Goal: Information Seeking & Learning: Learn about a topic

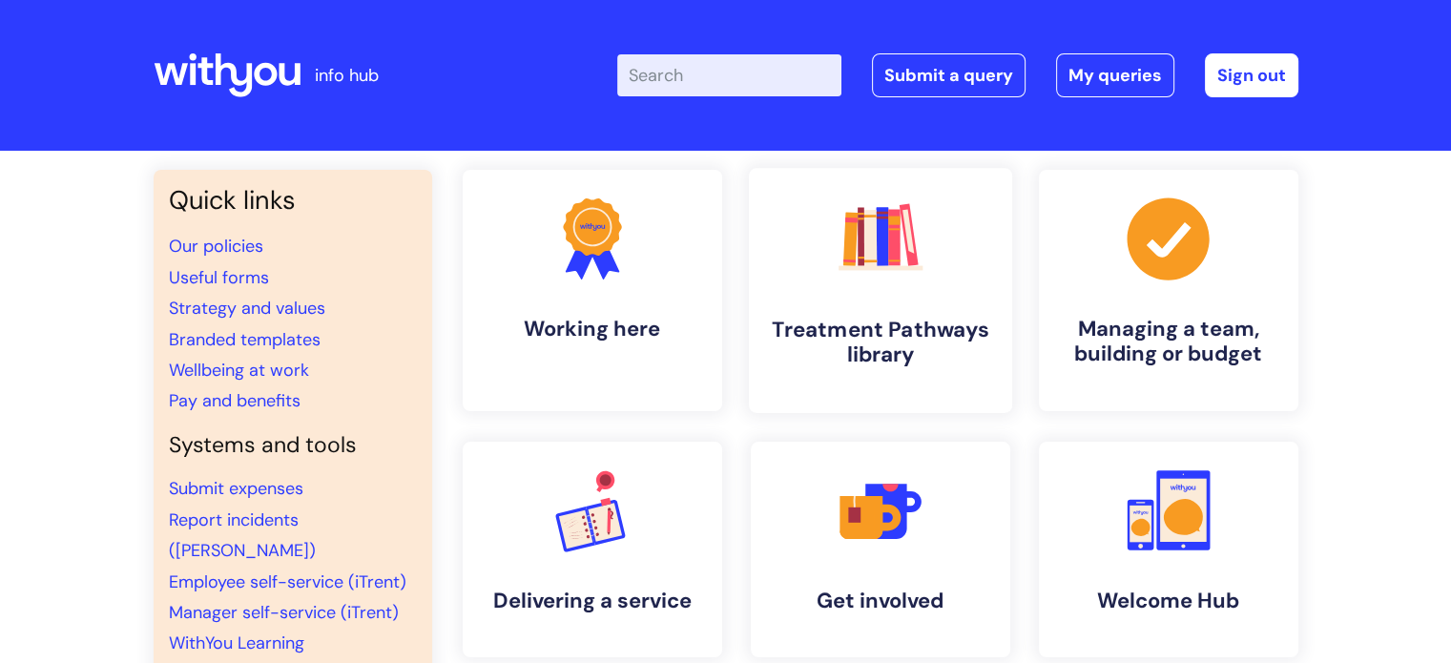
click at [905, 371] on link ".cls-1{fill:#f89b22;}.cls-1,.cls-2,.cls-3,.cls-4,.cls-5,.cls-6,.cls-7{stroke-wi…" at bounding box center [879, 290] width 263 height 245
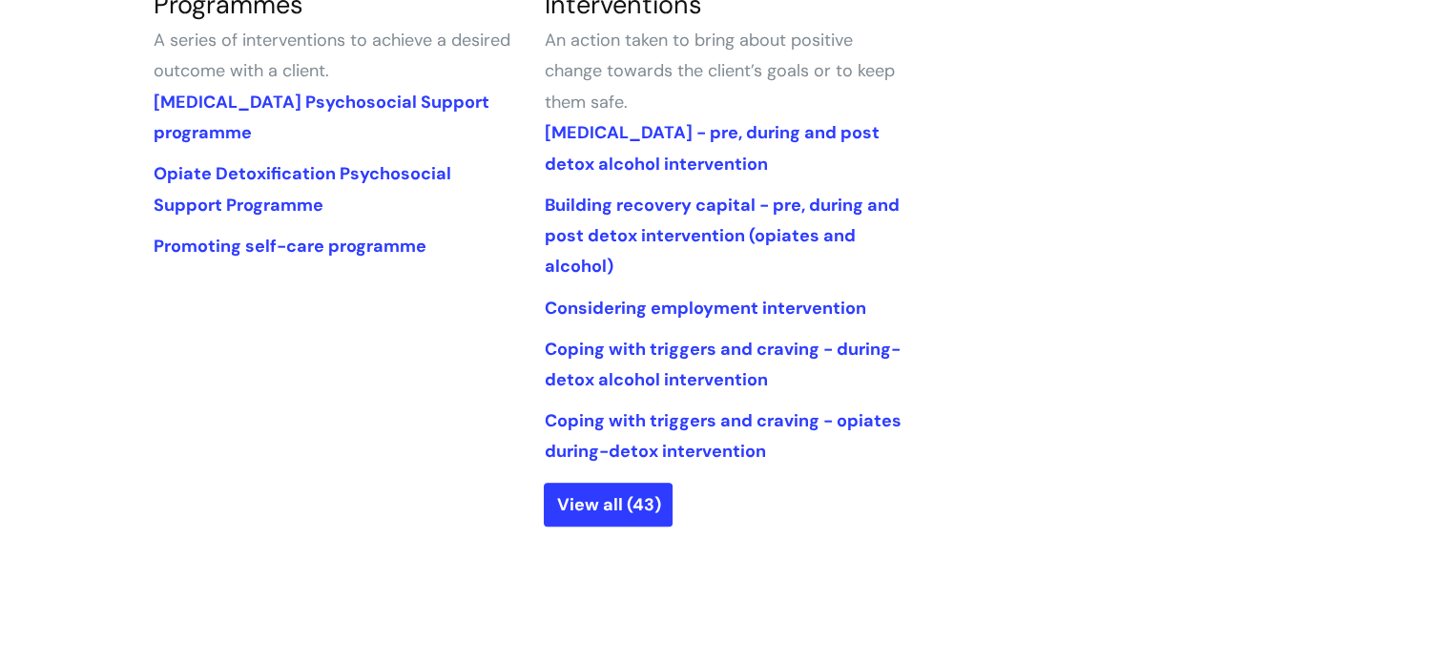
scroll to position [987, 0]
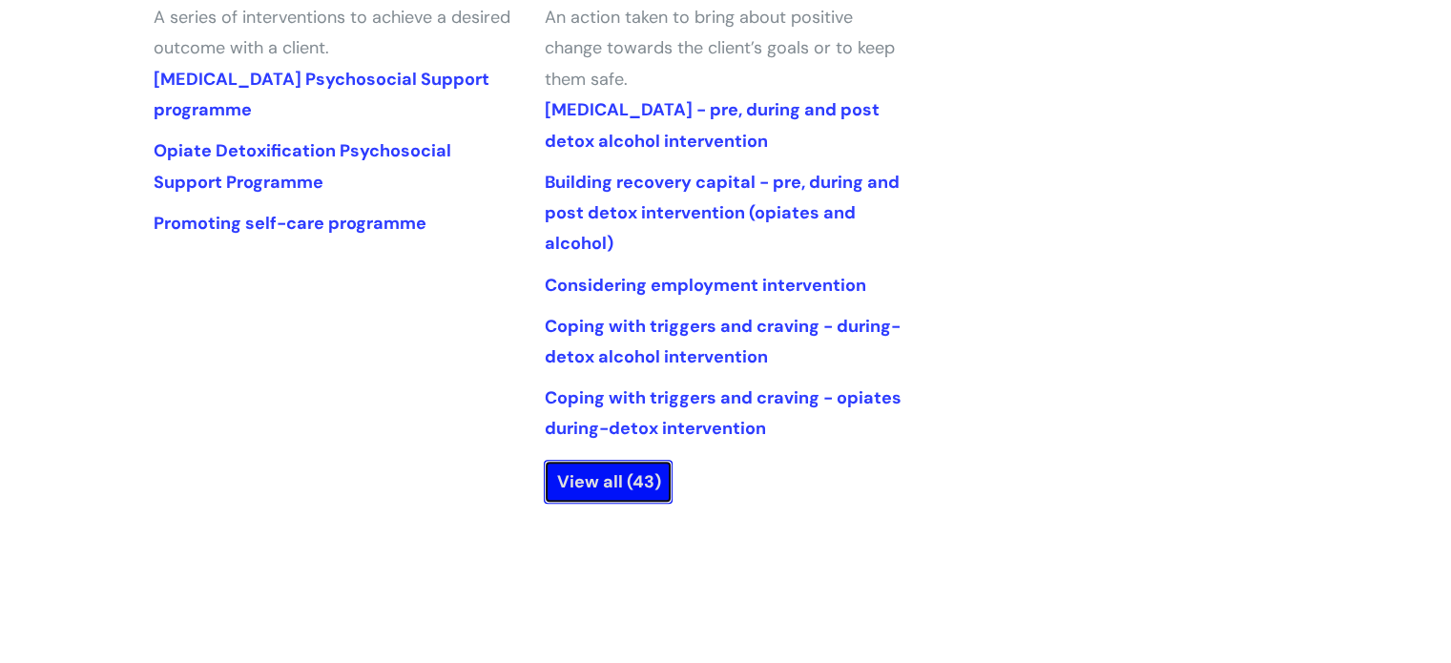
click at [603, 486] on link "View all (43)" at bounding box center [608, 482] width 129 height 44
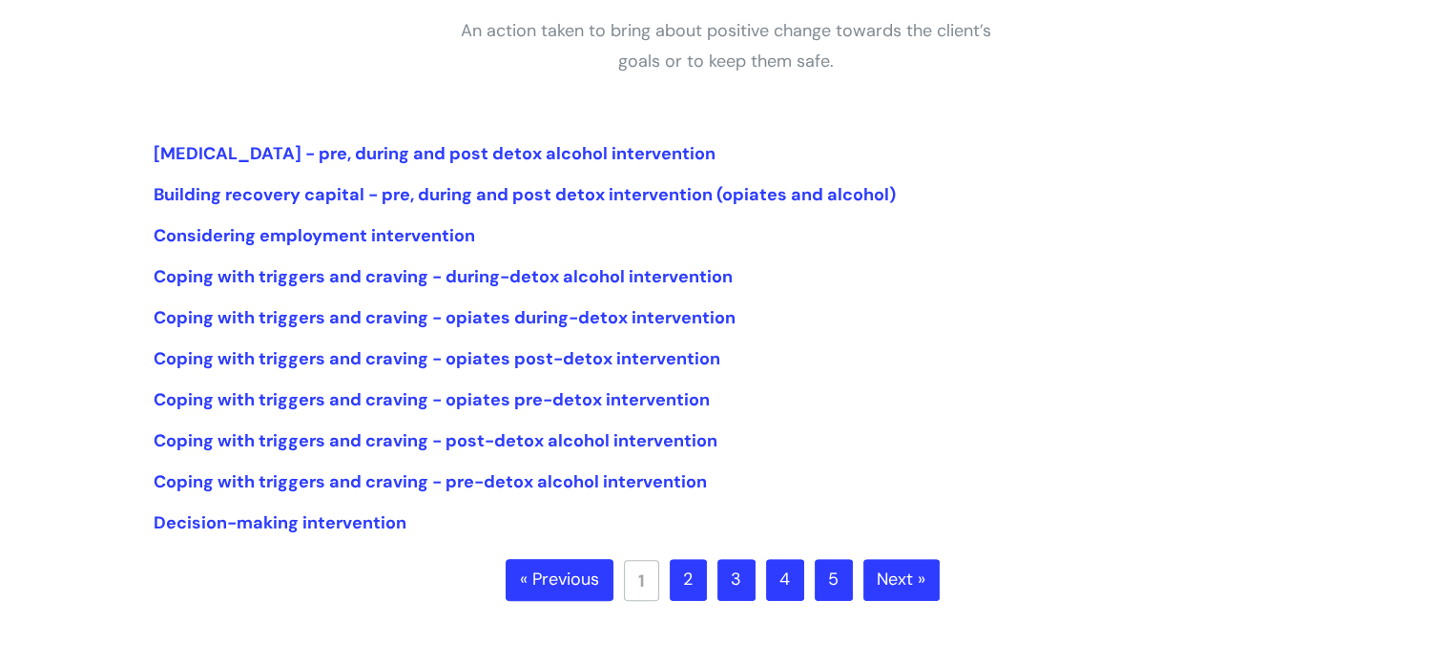
scroll to position [374, 0]
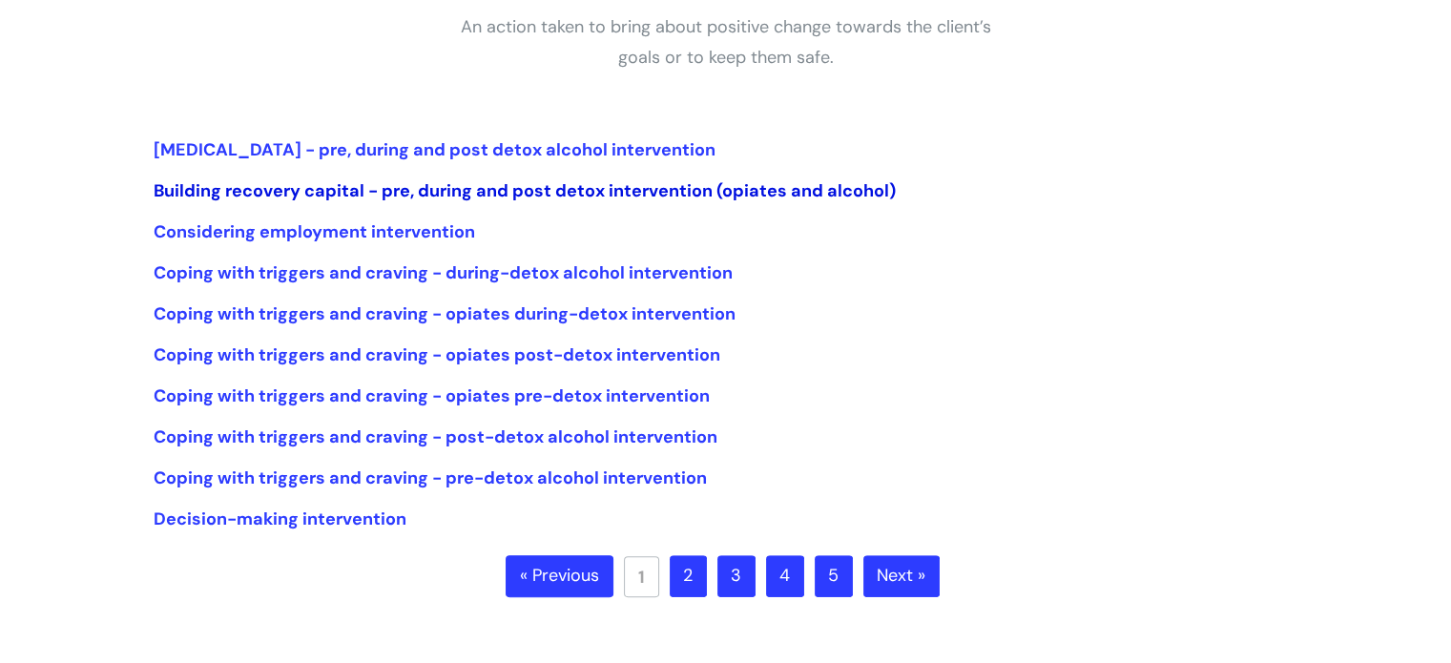
click at [619, 187] on link "Building recovery capital - pre, during and post detox intervention (opiates an…" at bounding box center [525, 190] width 742 height 23
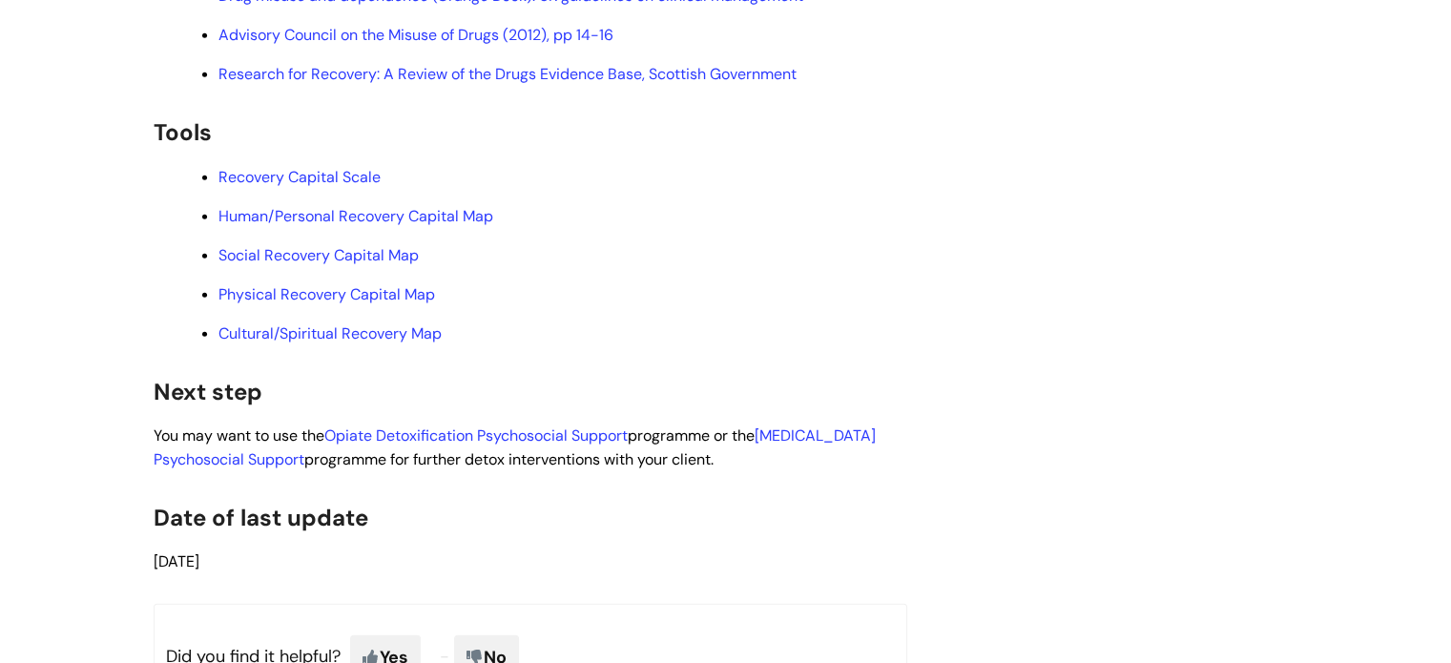
scroll to position [4951, 0]
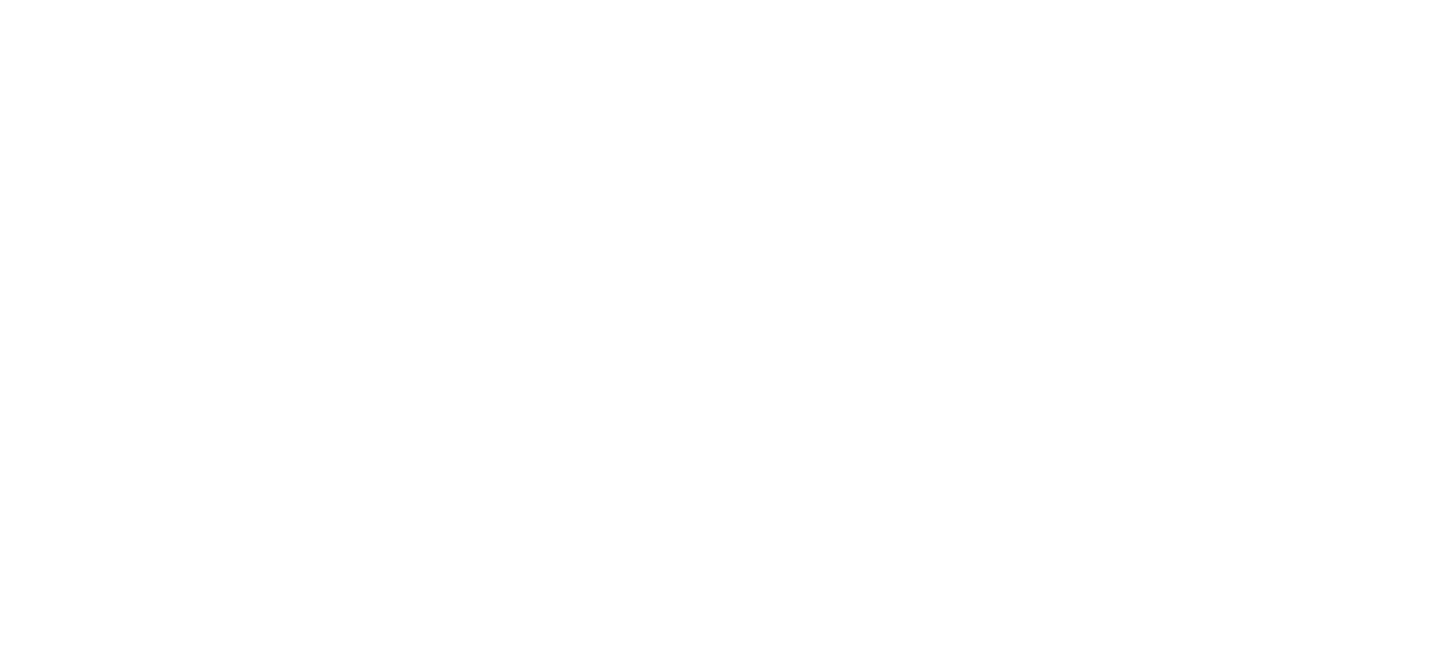
scroll to position [374, 0]
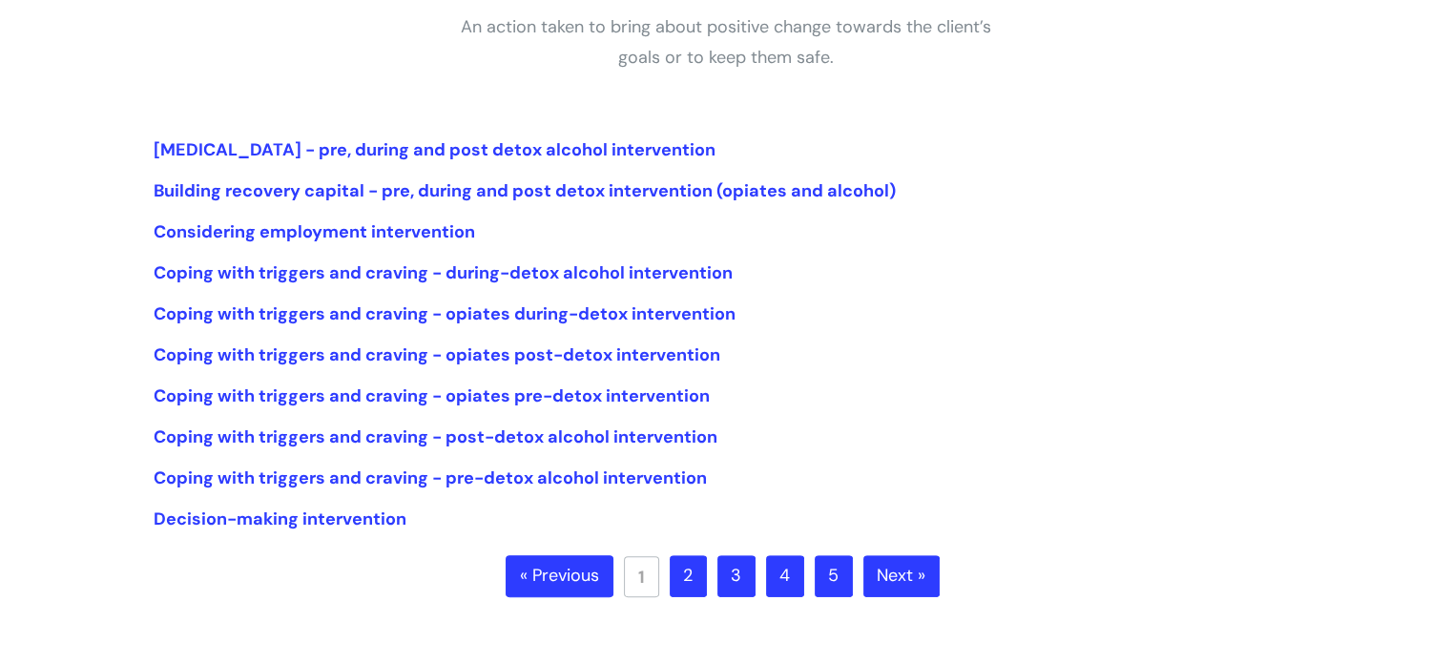
click at [683, 576] on link "2" at bounding box center [688, 576] width 37 height 42
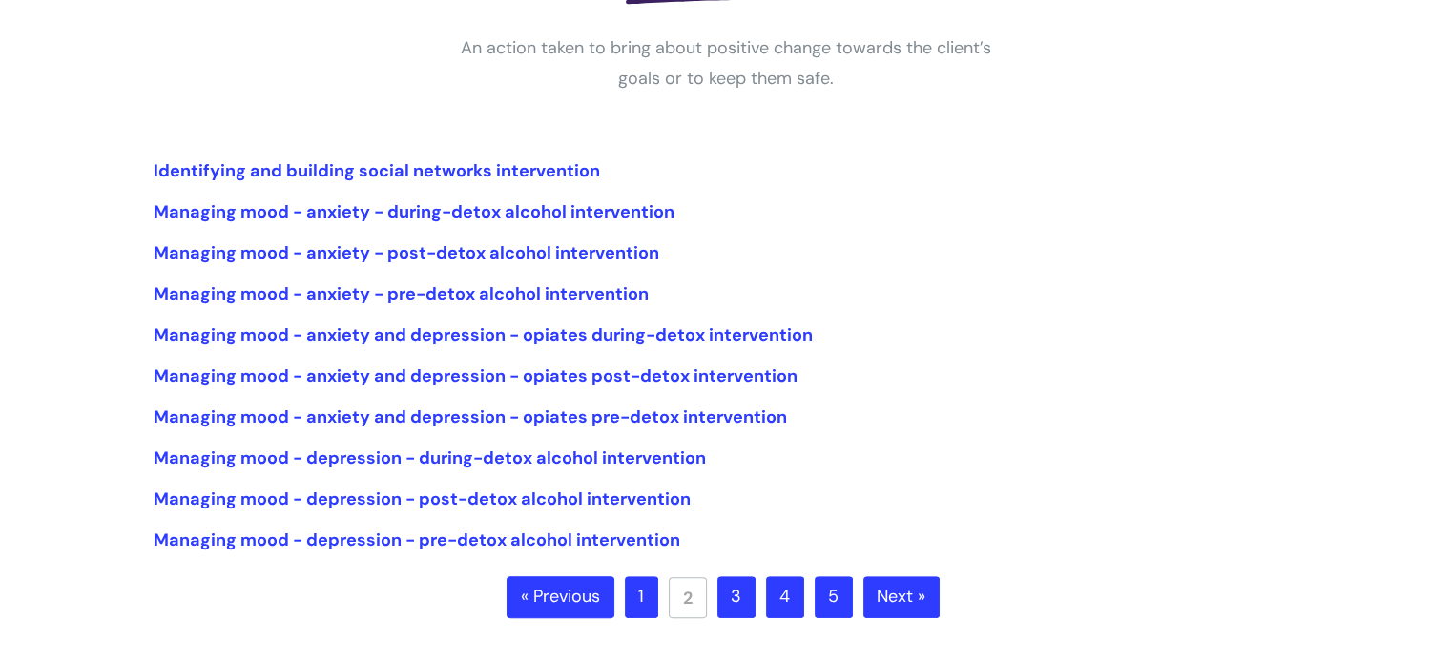
scroll to position [359, 0]
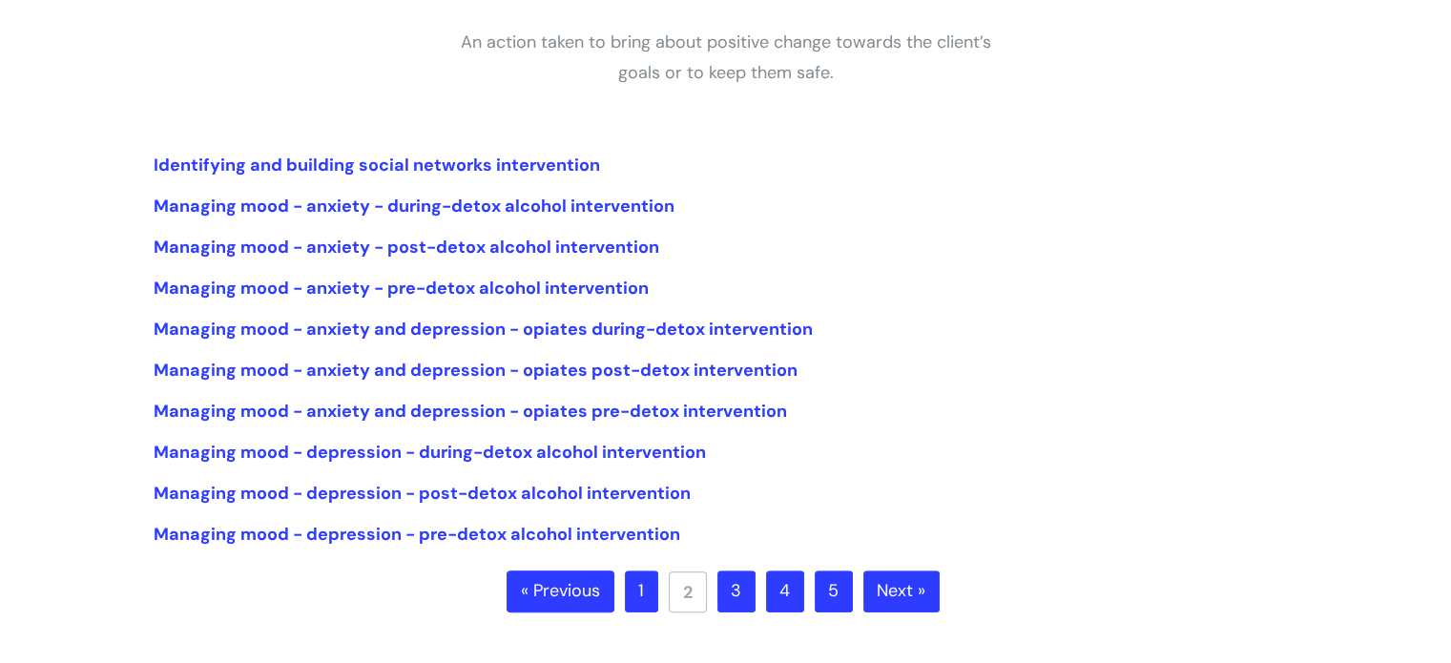
click at [738, 587] on link "3" at bounding box center [737, 592] width 38 height 42
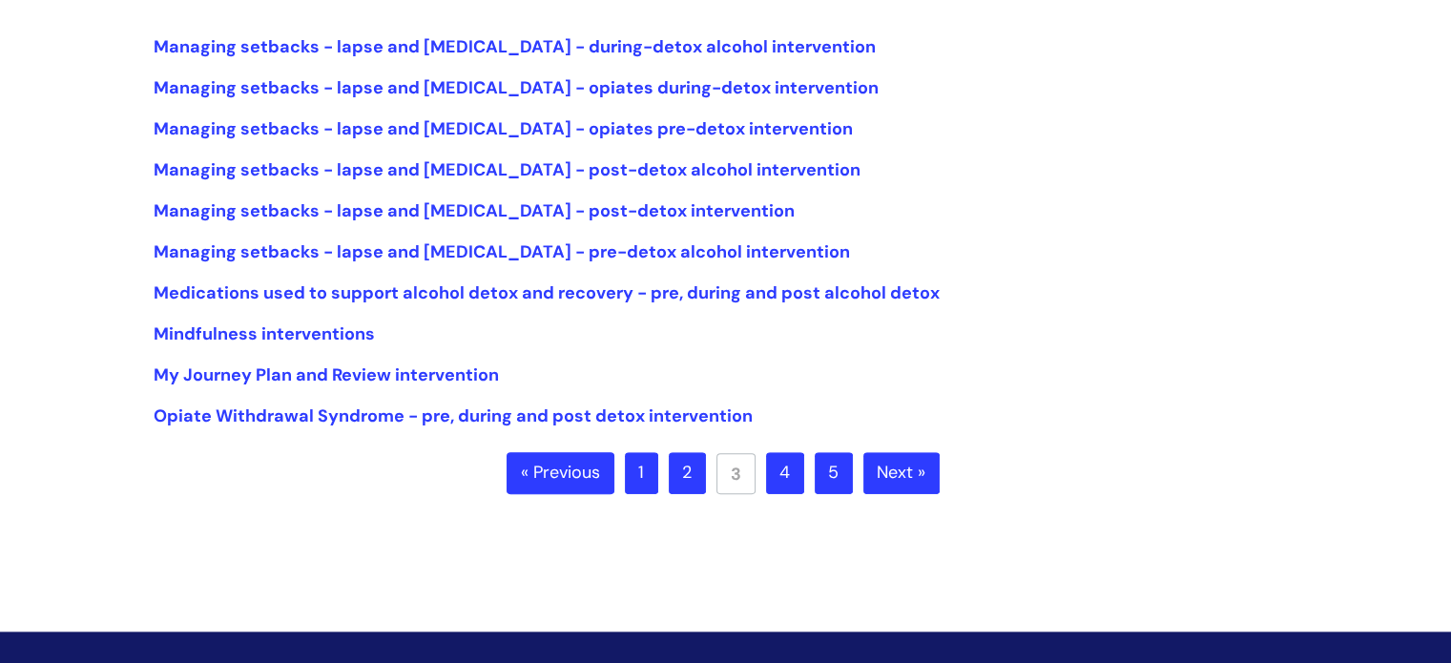
scroll to position [481, 0]
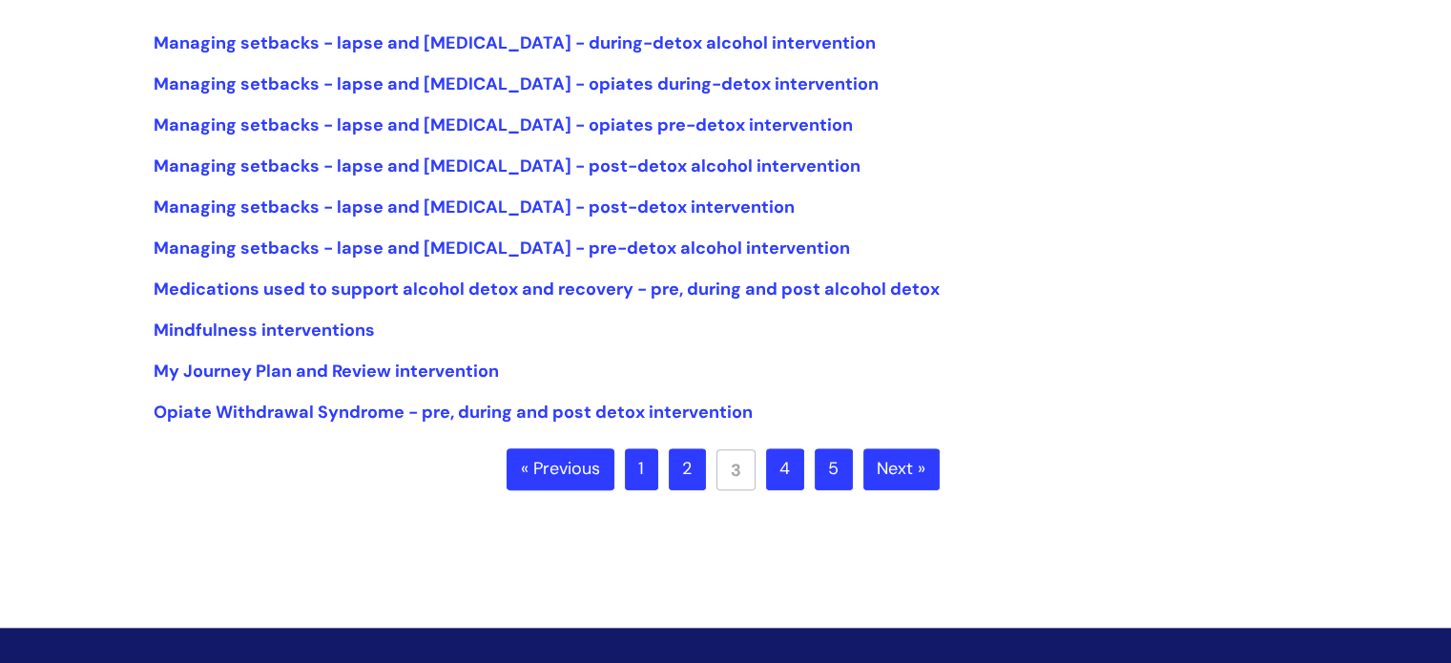
click at [784, 471] on link "4" at bounding box center [785, 469] width 38 height 42
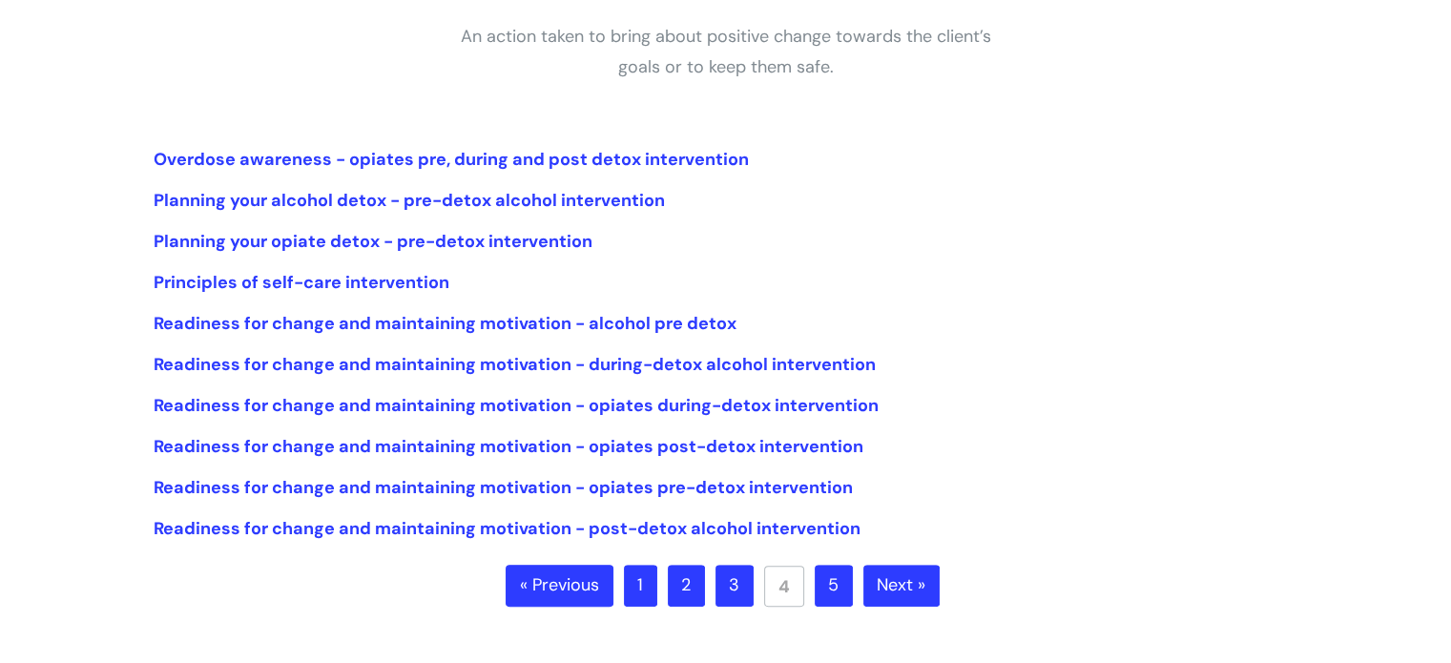
scroll to position [370, 0]
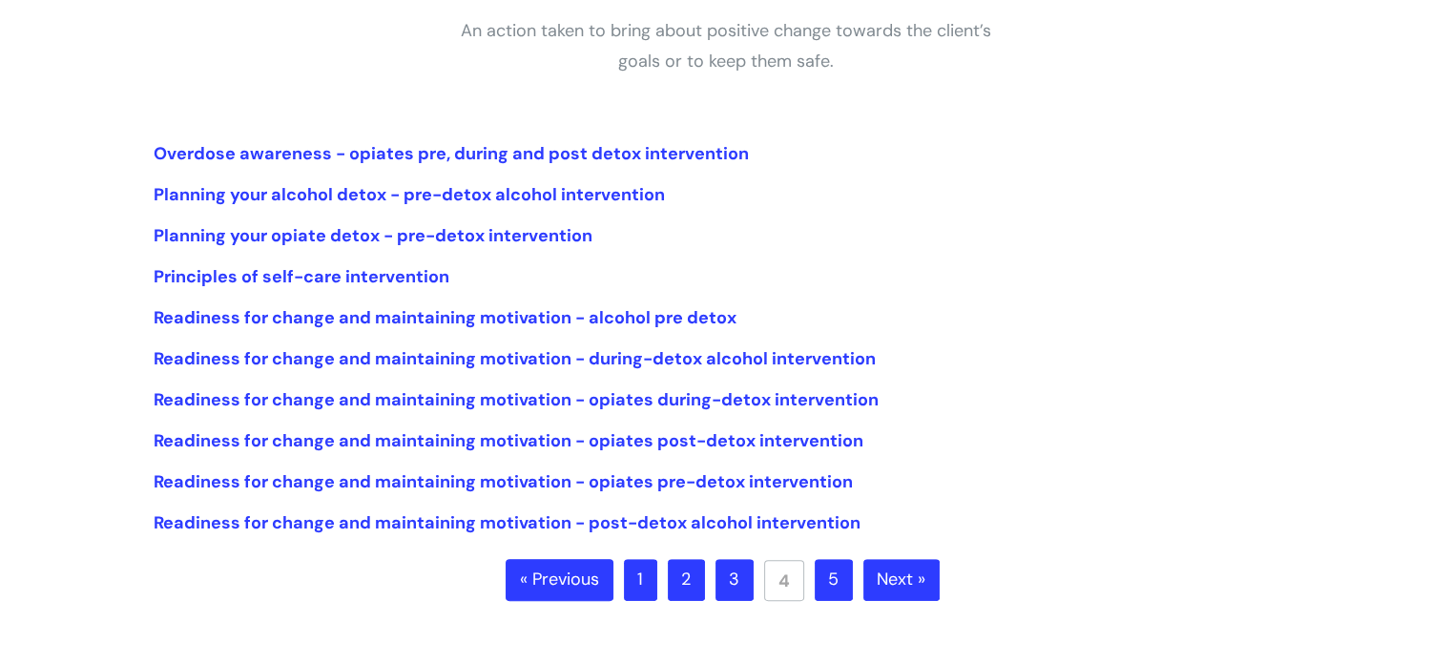
click at [835, 578] on link "5" at bounding box center [834, 580] width 38 height 42
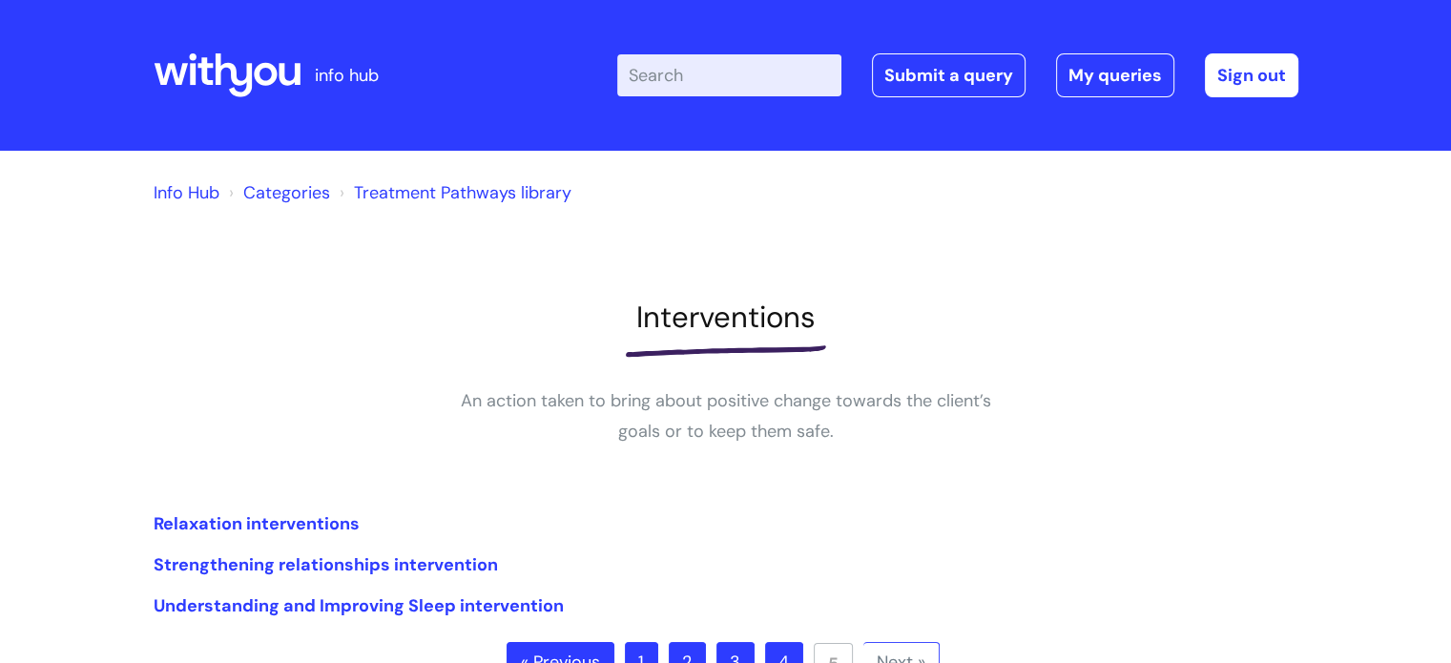
click at [782, 648] on link "4" at bounding box center [784, 663] width 38 height 42
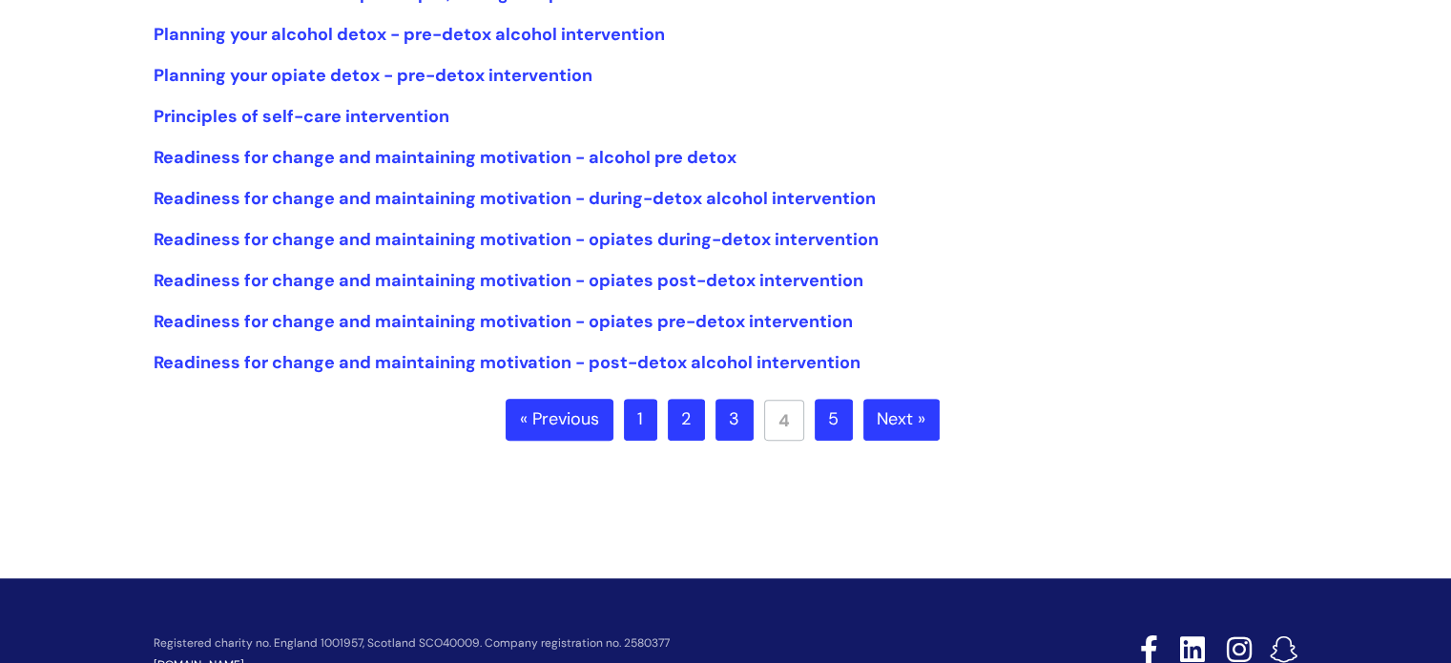
scroll to position [535, 0]
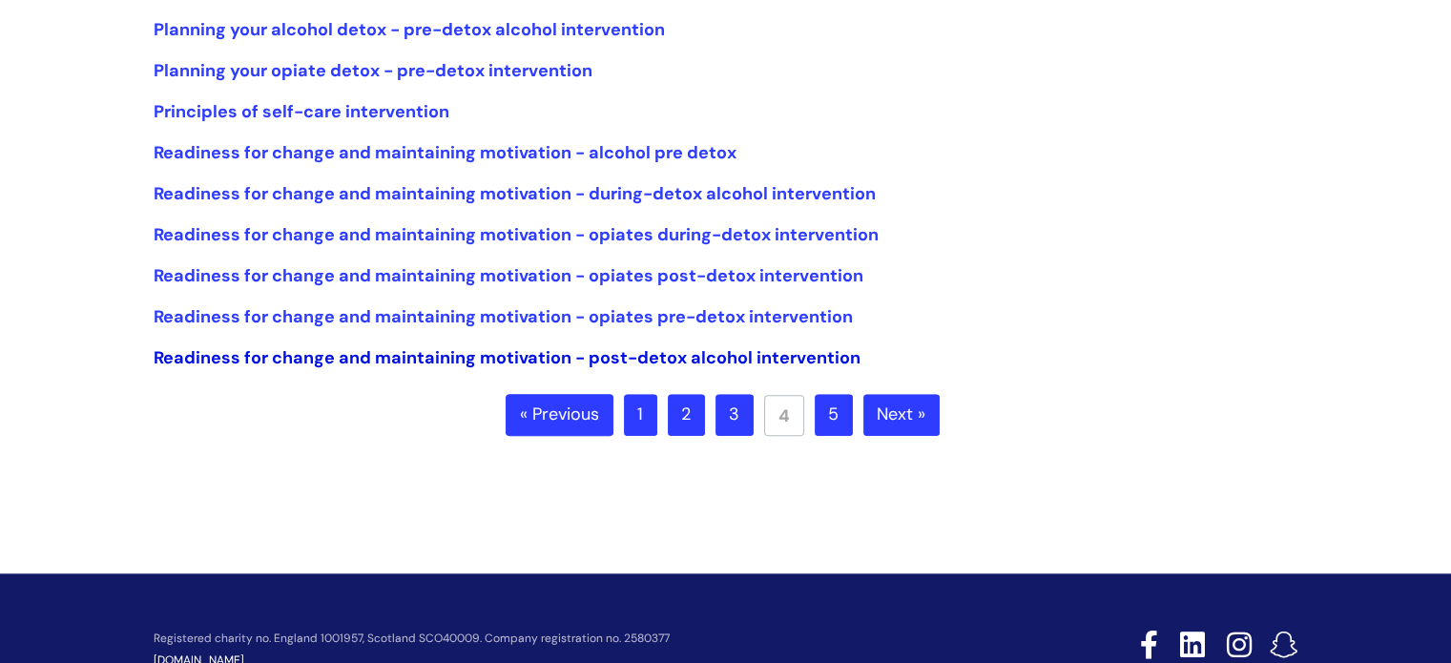
click at [744, 360] on link "Readiness for change and maintaining motivation - post-detox alcohol interventi…" at bounding box center [507, 357] width 707 height 23
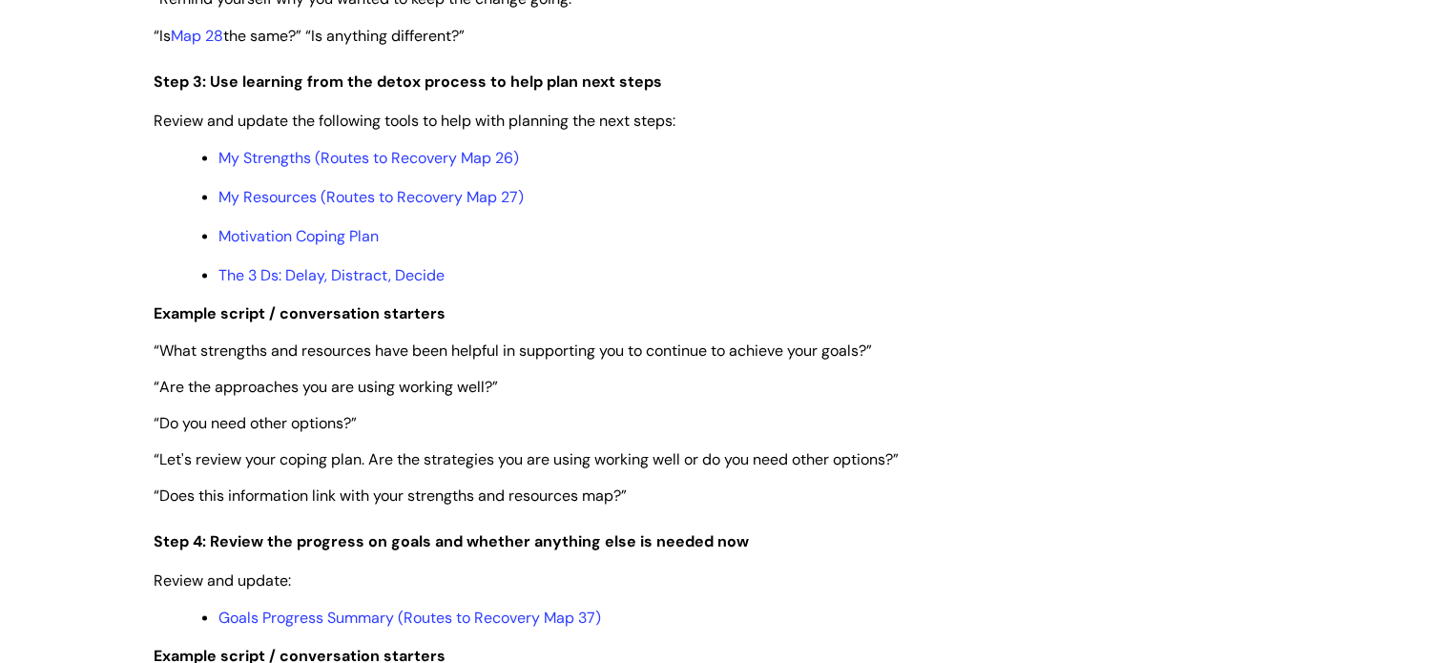
scroll to position [3614, 0]
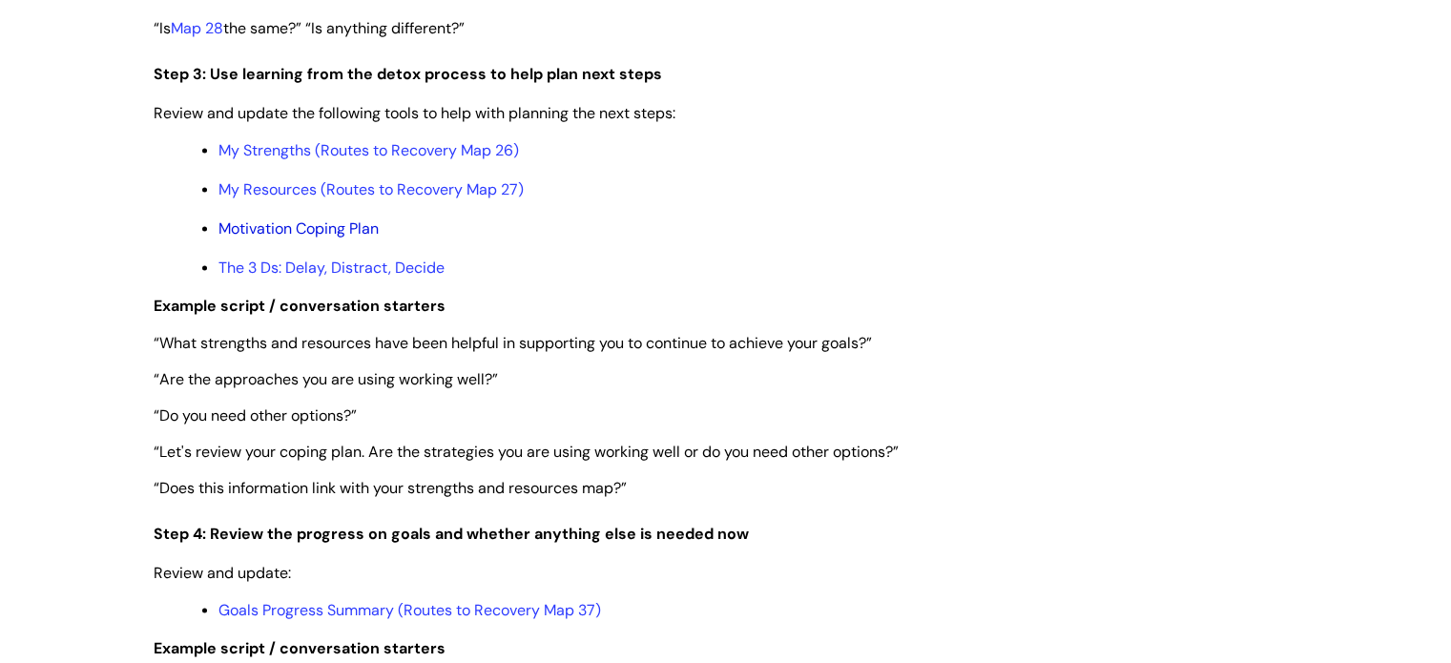
click at [342, 238] on link "Motivation Coping Plan" at bounding box center [298, 228] width 160 height 20
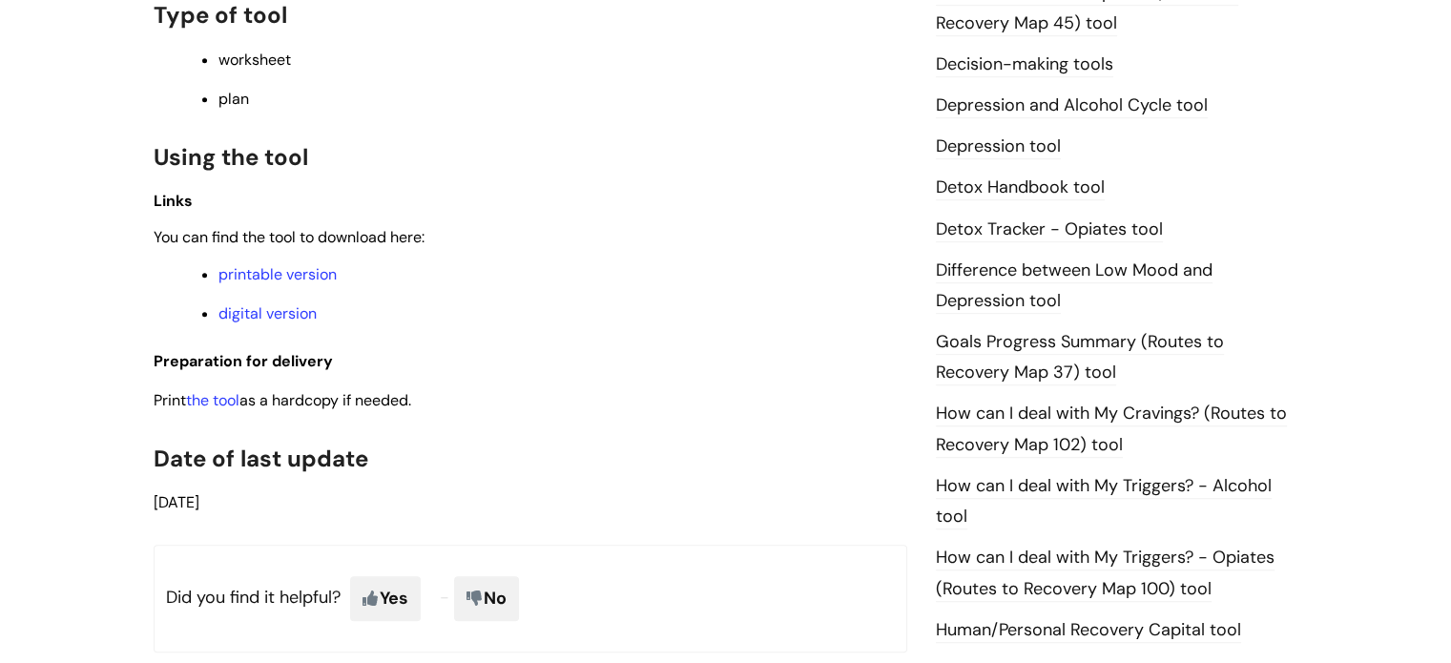
scroll to position [1064, 0]
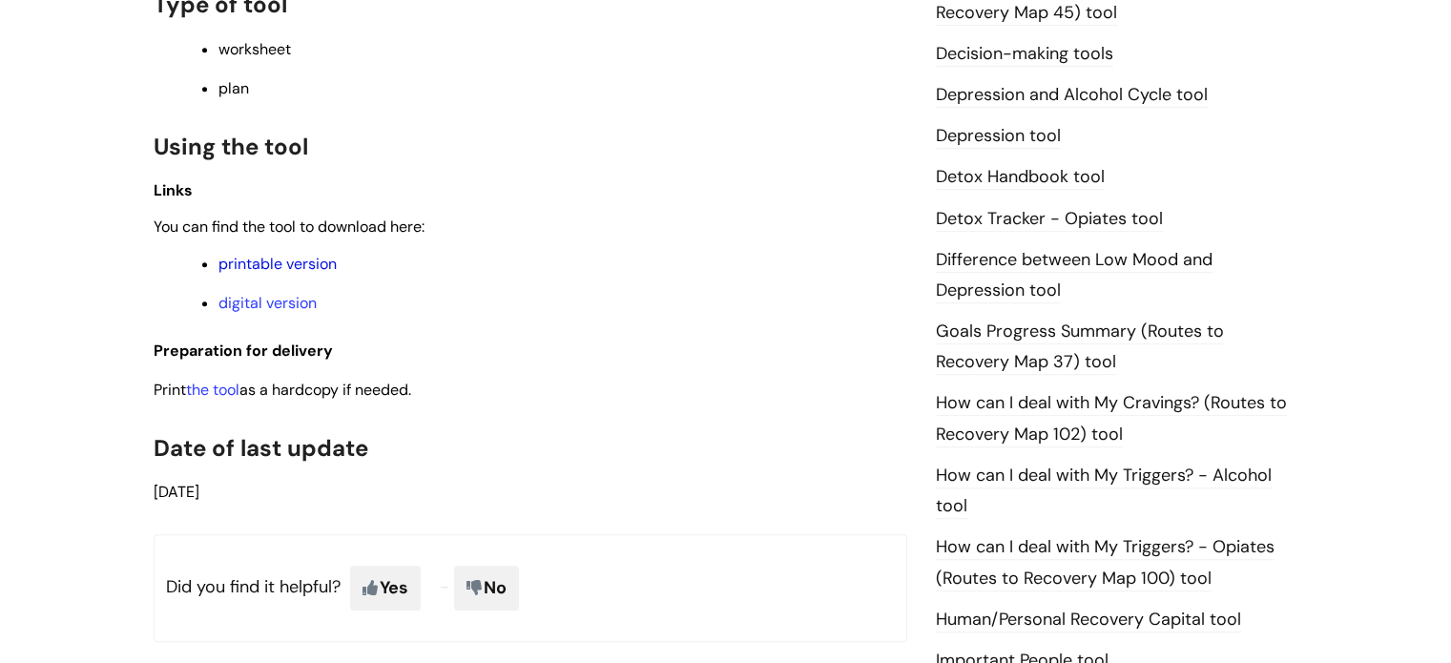
click at [285, 274] on link "printable version" at bounding box center [277, 264] width 118 height 20
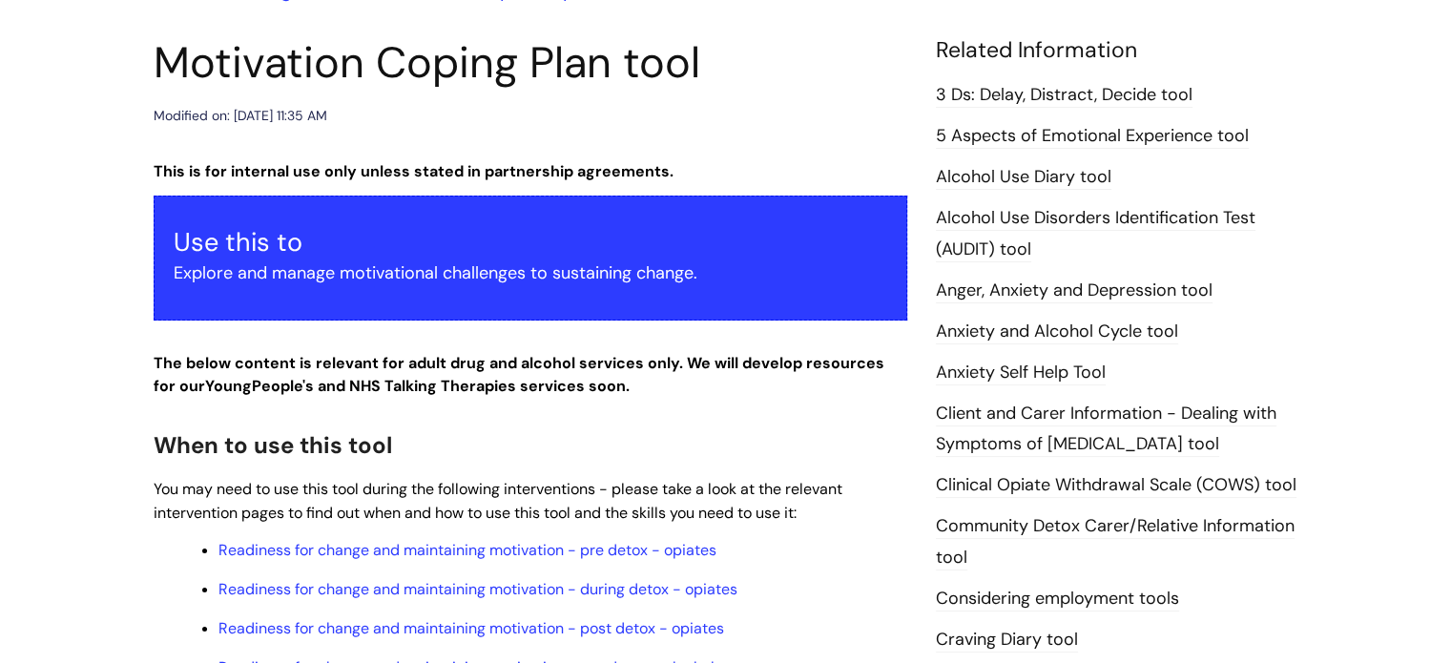
scroll to position [0, 0]
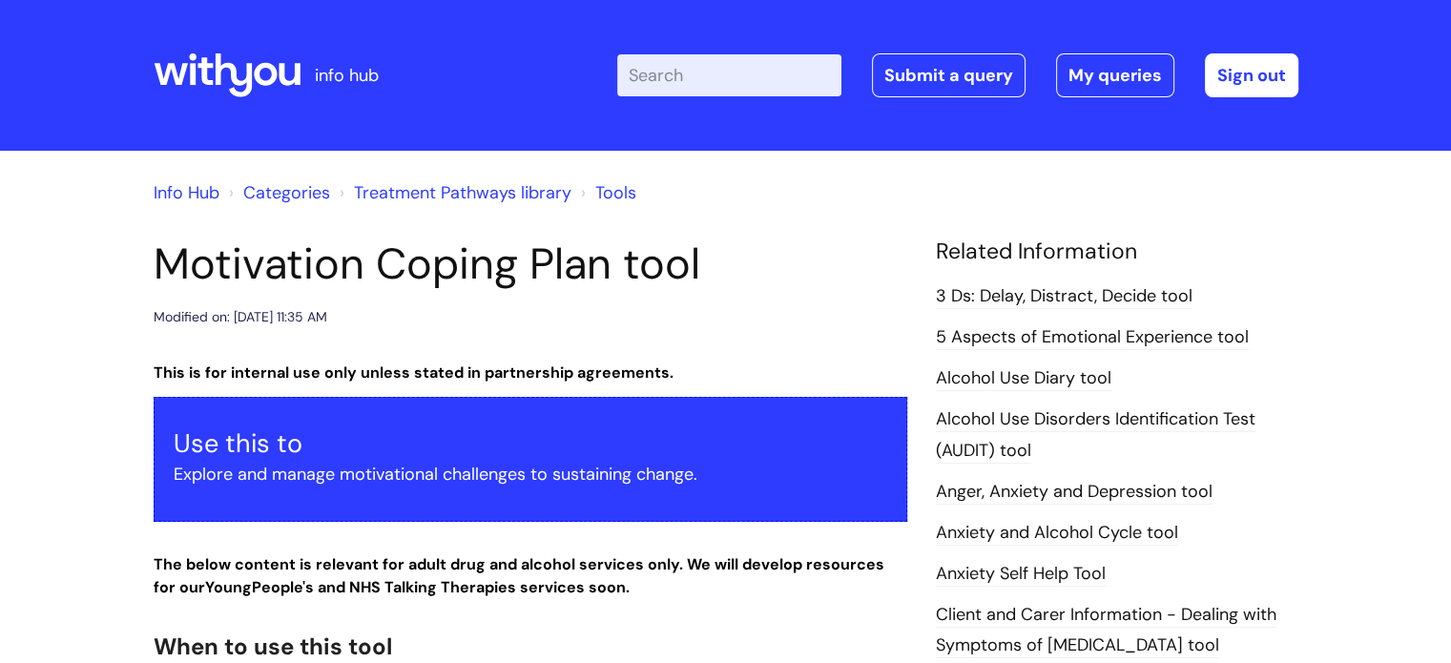
click at [615, 190] on link "Tools" at bounding box center [615, 192] width 41 height 23
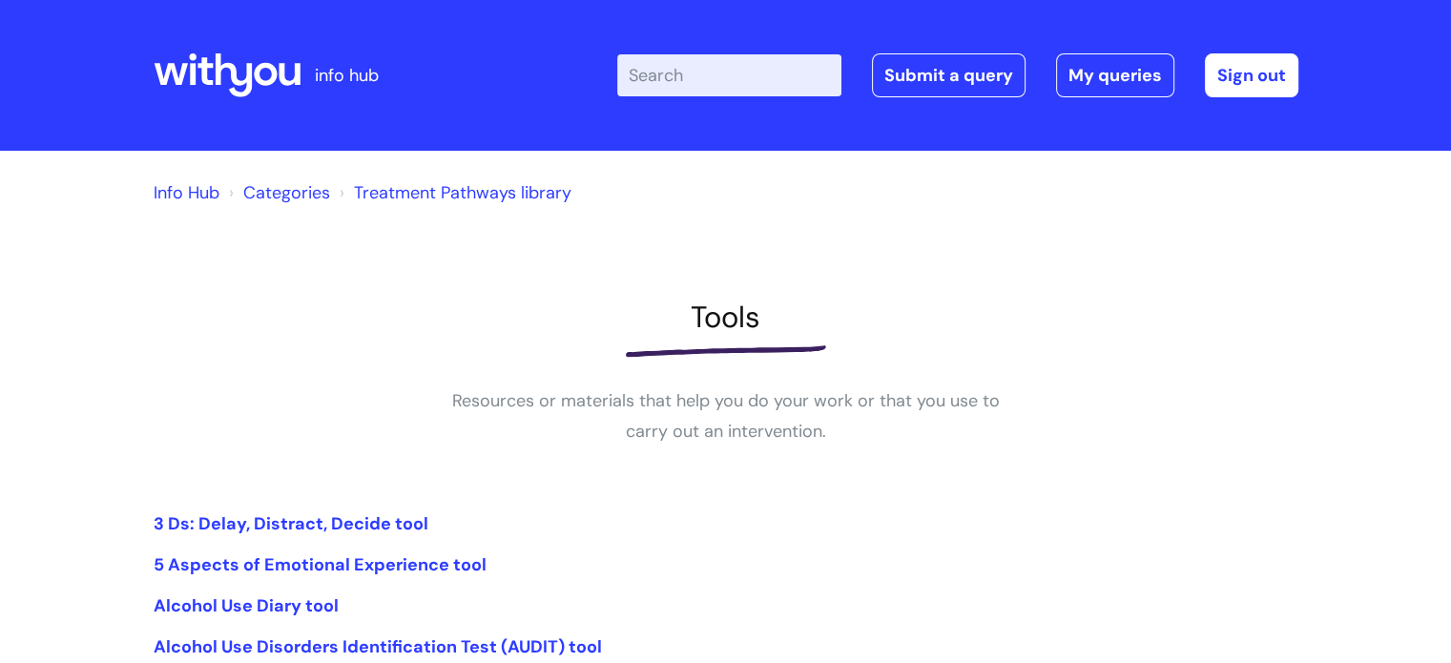
click at [705, 73] on input "Enter your search term here..." at bounding box center [729, 75] width 224 height 42
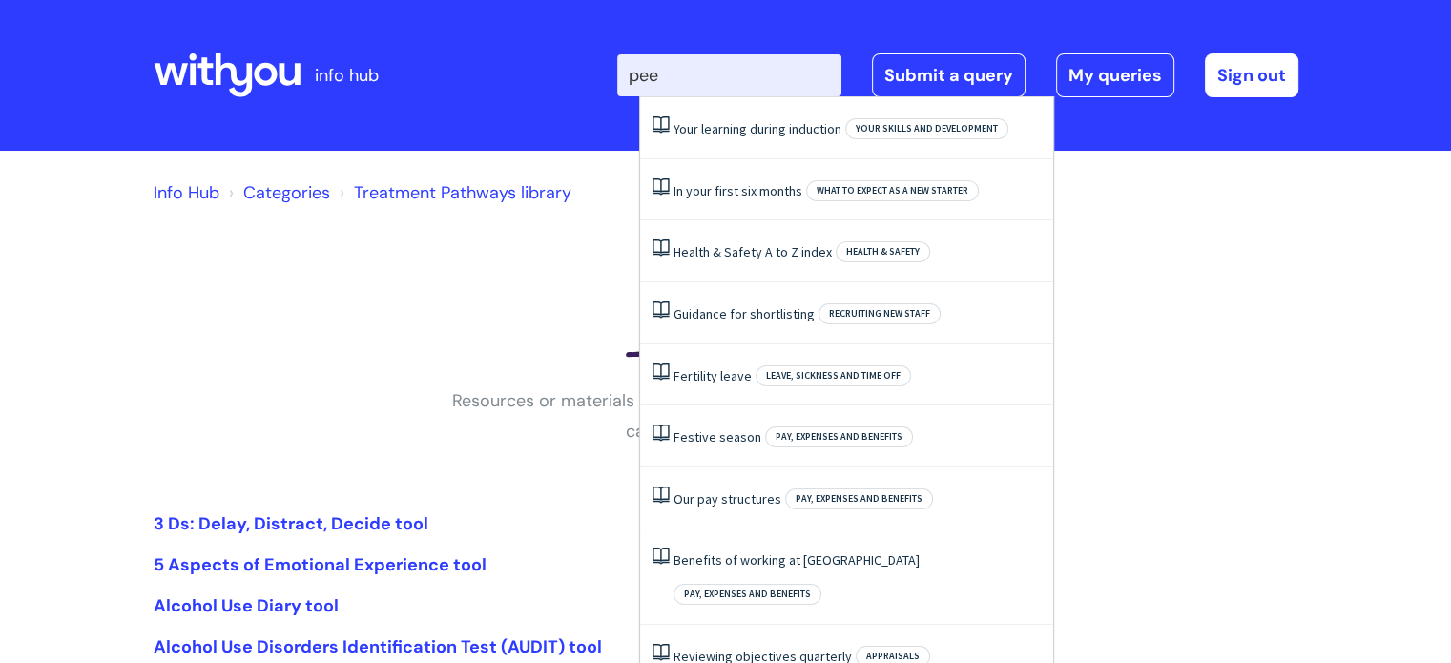
type input "peer"
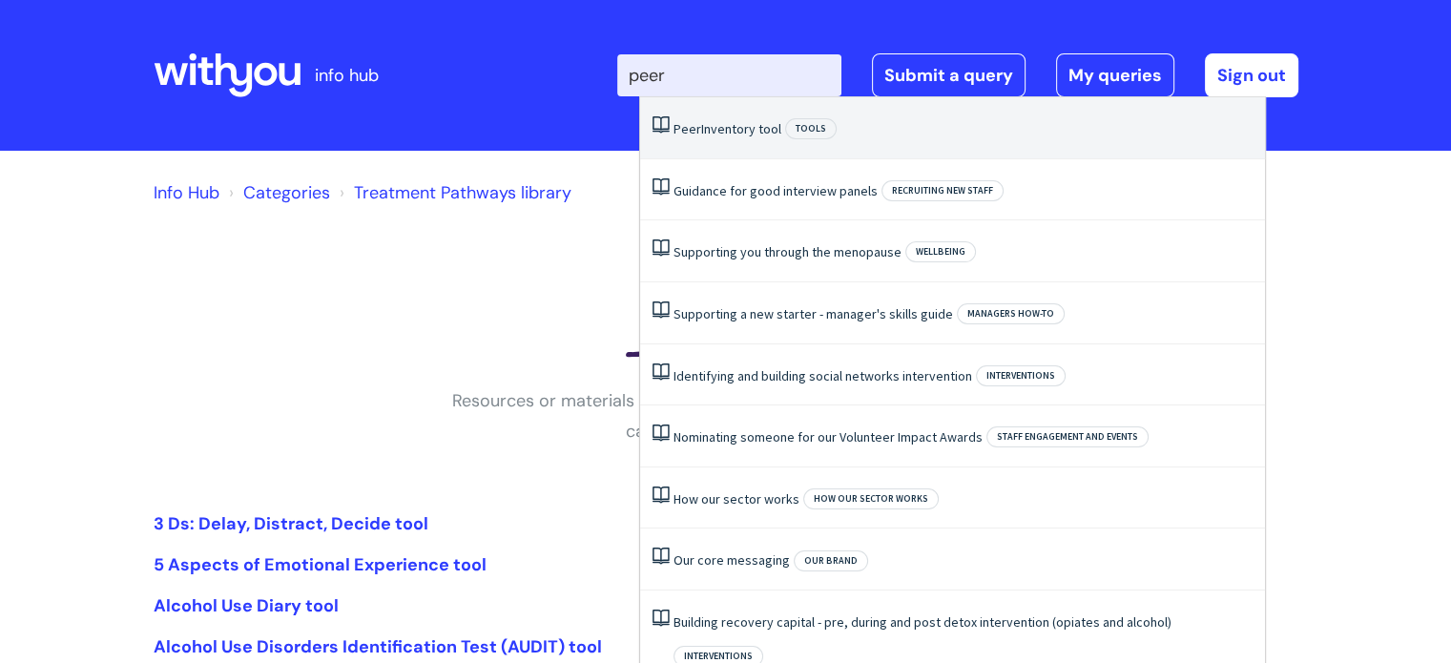
click at [764, 129] on link "Peer Inventory tool" at bounding box center [728, 128] width 108 height 17
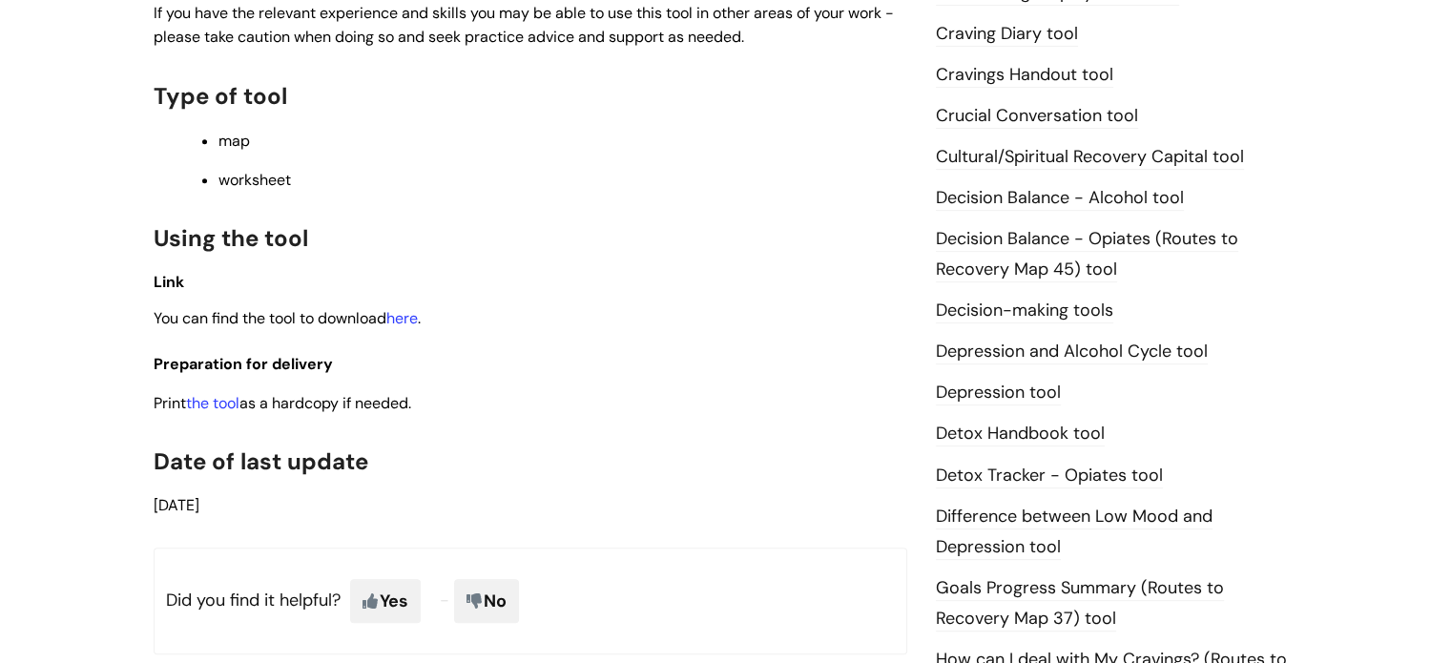
scroll to position [817, 0]
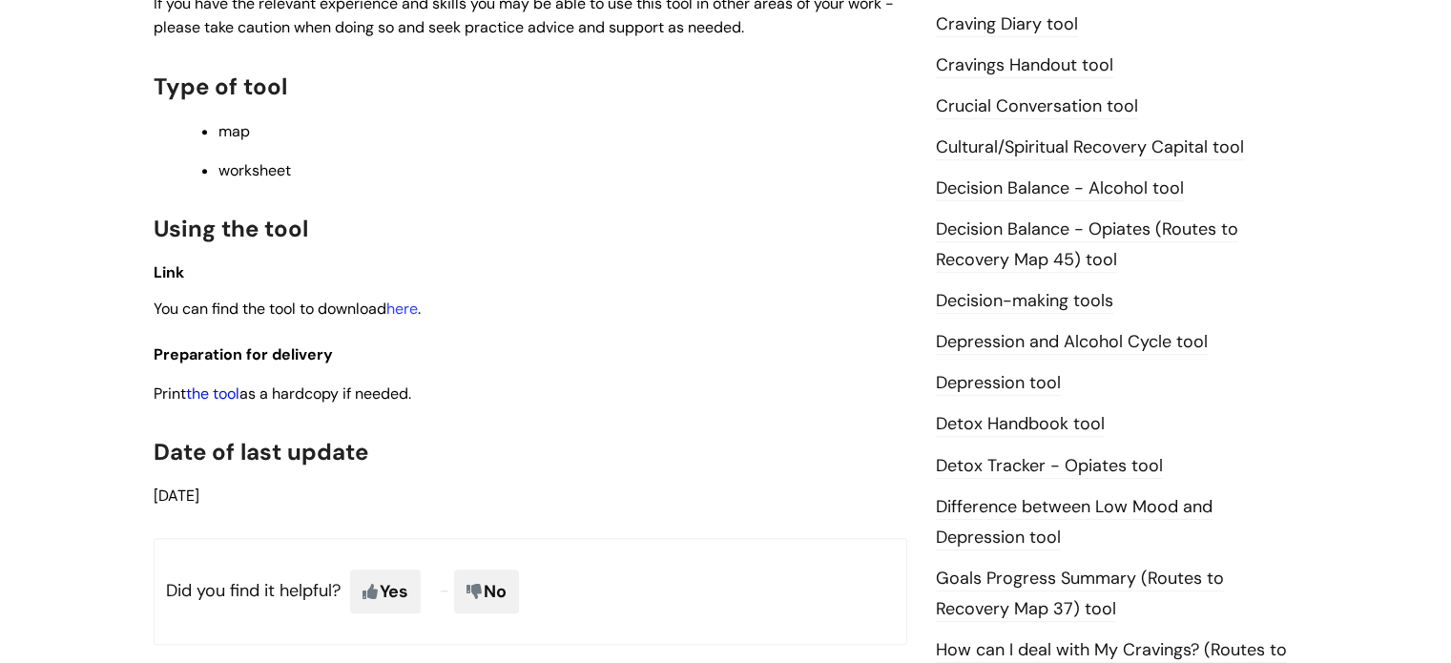
click at [218, 393] on link "the tool" at bounding box center [212, 394] width 53 height 20
